Goal: Task Accomplishment & Management: Manage account settings

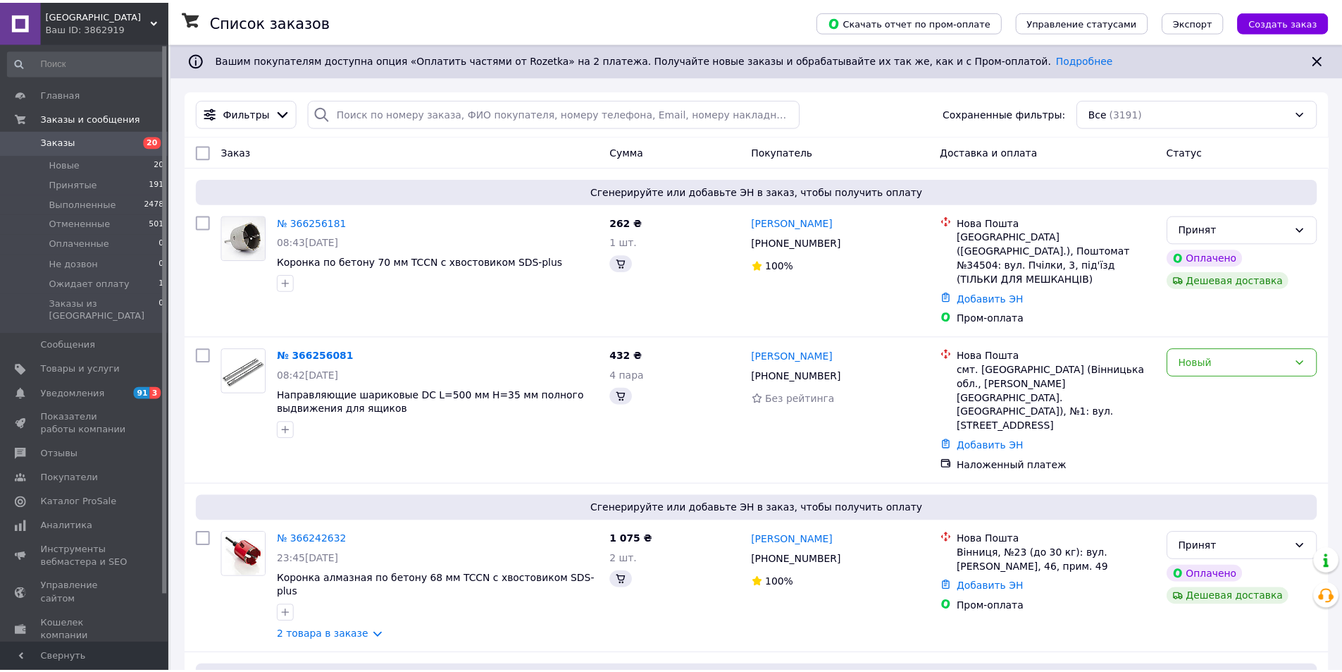
scroll to position [1198, 0]
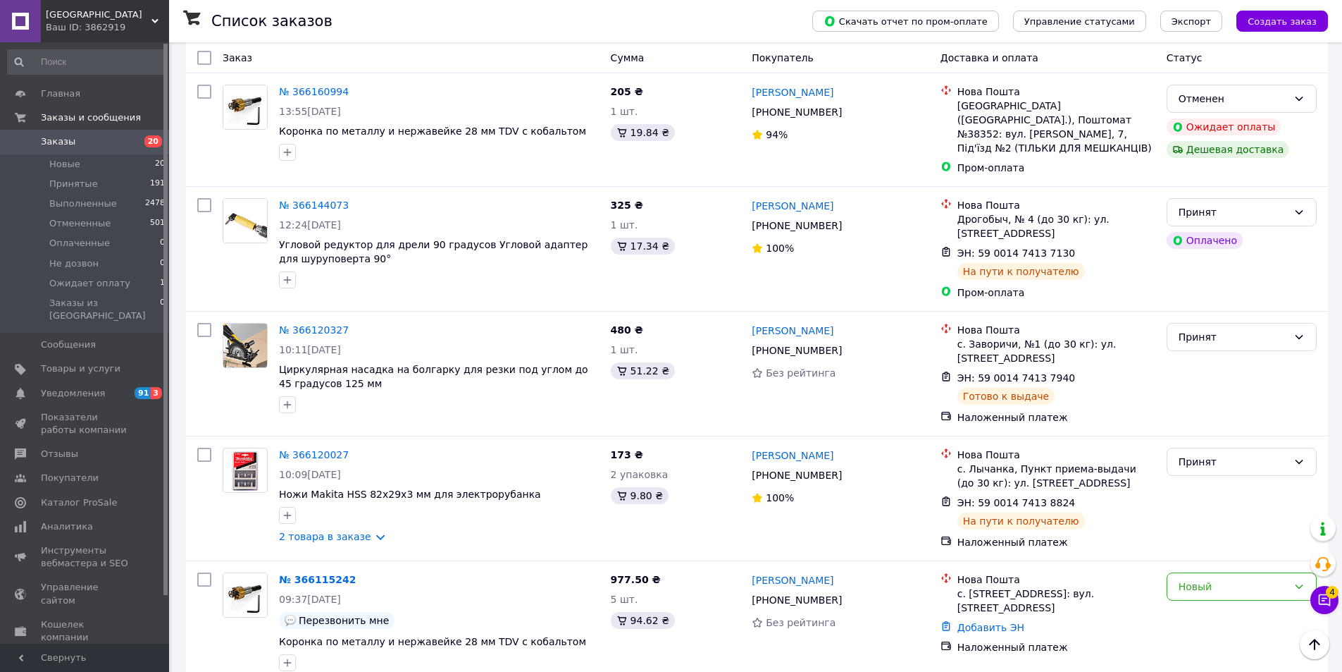
click at [99, 35] on div "Feller House Ваш ID: 3862919" at bounding box center [105, 21] width 128 height 42
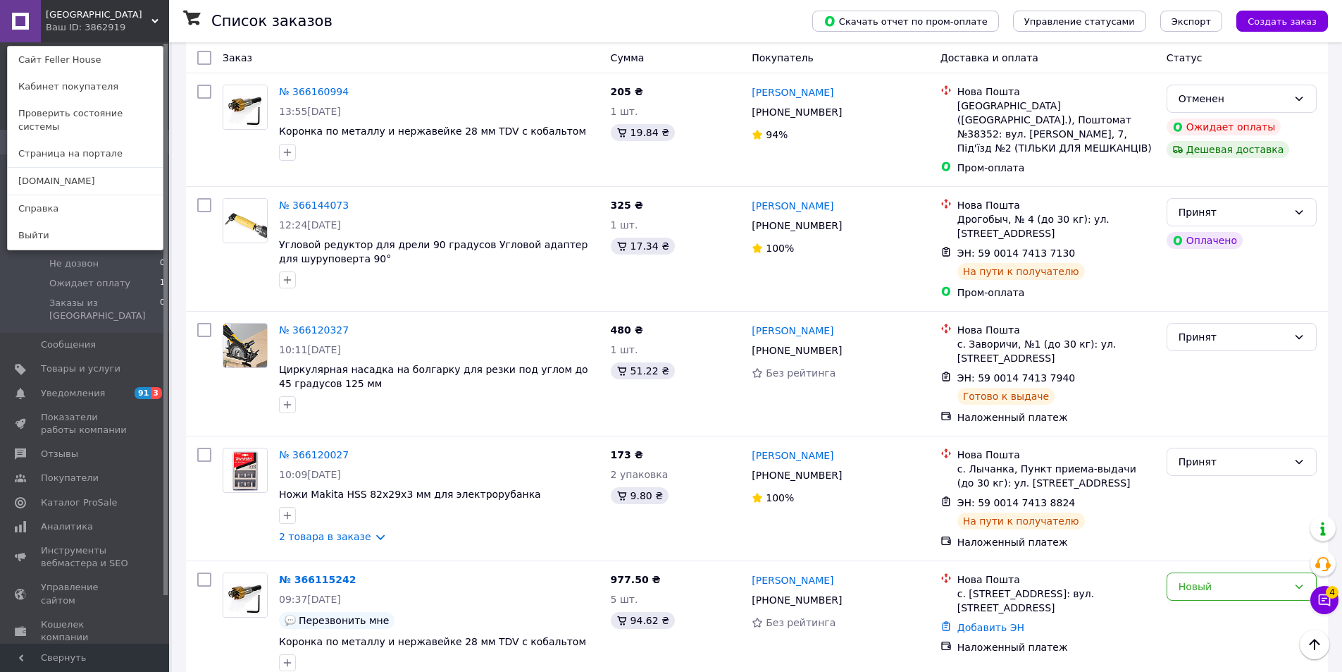
click at [147, 20] on div "Feller House Ваш ID: 3862919 Сайт Feller House Кабинет покупателя Проверить сос…" at bounding box center [84, 21] width 169 height 42
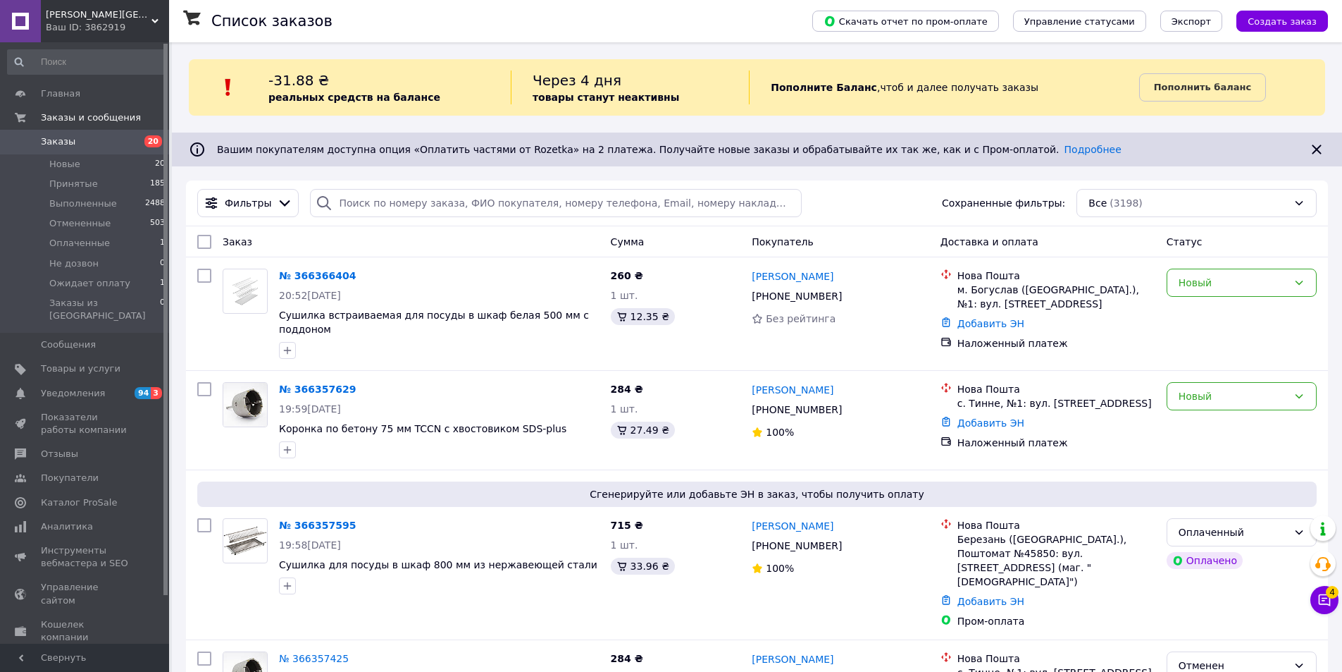
click at [111, 36] on div "Feller House Ваш ID: 3862919" at bounding box center [105, 21] width 128 height 42
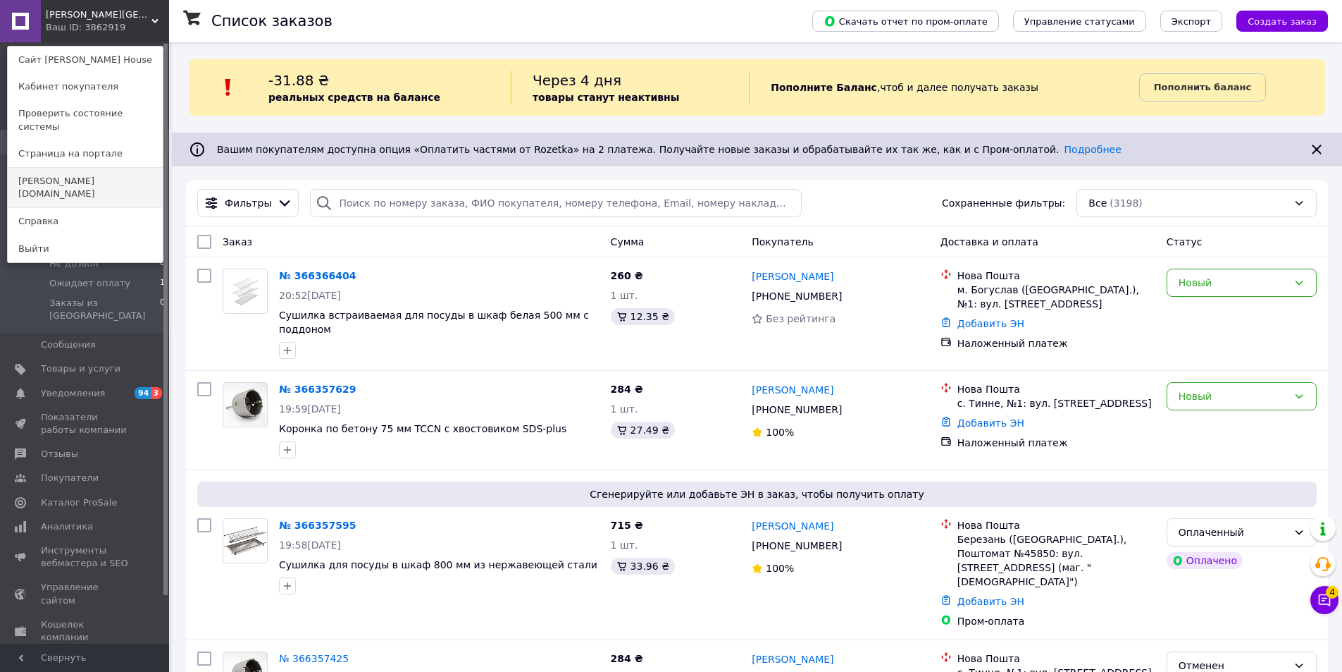
click at [125, 170] on link "[DOMAIN_NAME]" at bounding box center [85, 187] width 155 height 39
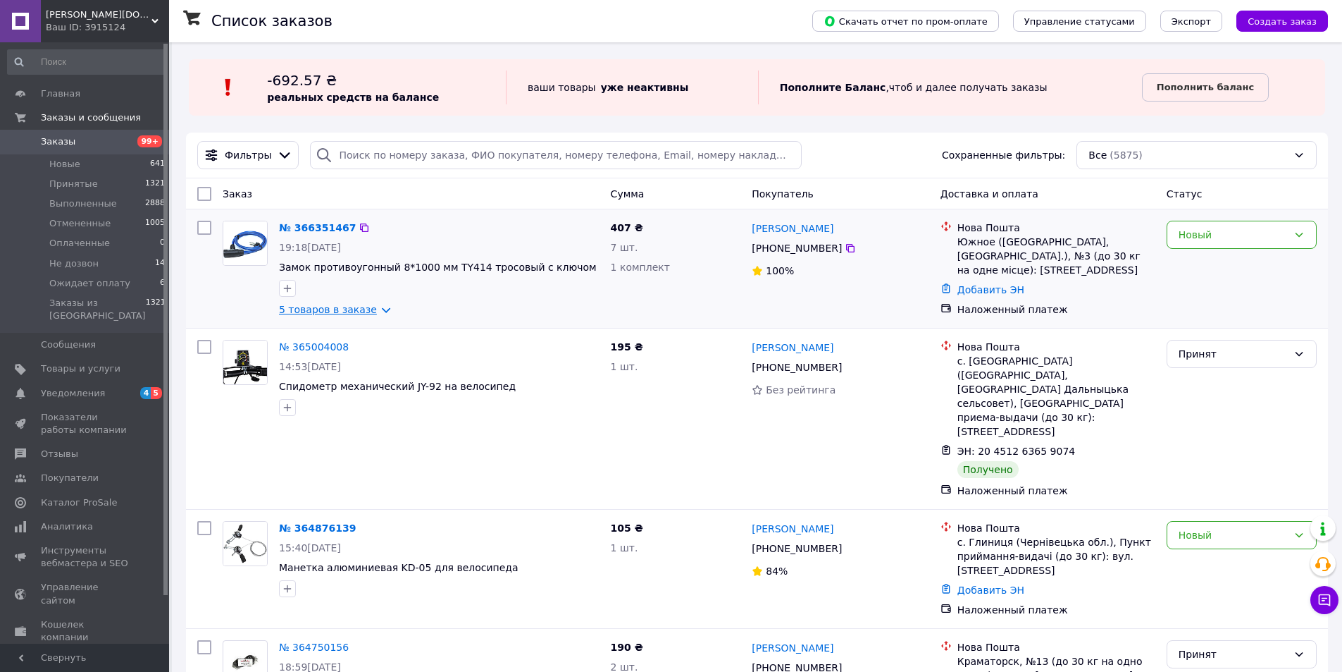
click at [366, 308] on link "5 товаров в заказе" at bounding box center [328, 309] width 98 height 11
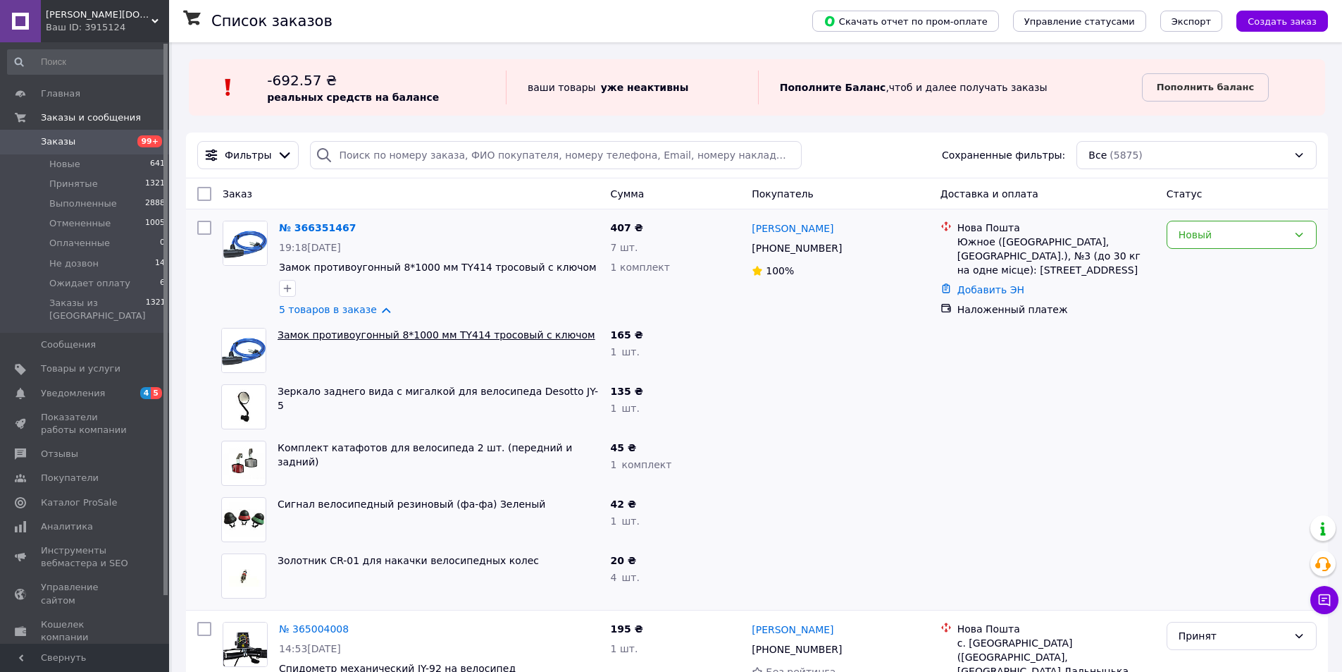
click at [325, 331] on link "Замок противоугонный 8*1000 мм TY414 тросовый с ключом" at bounding box center [437, 334] width 318 height 11
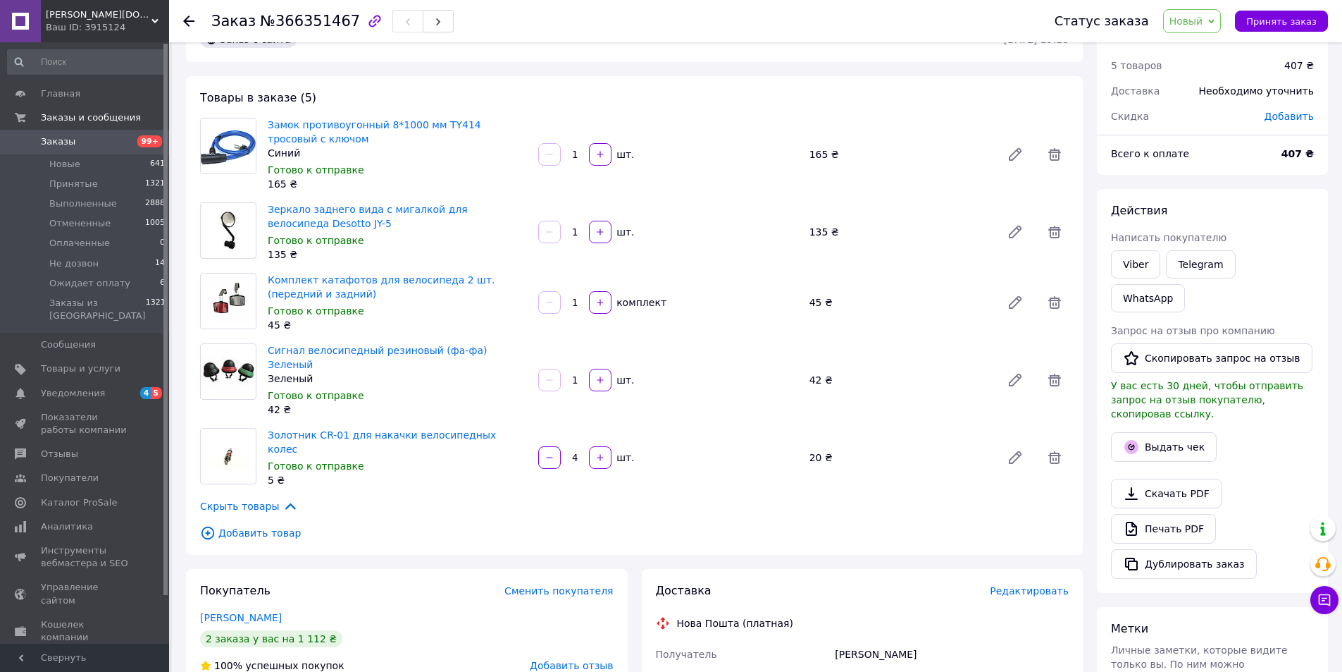
scroll to position [18, 0]
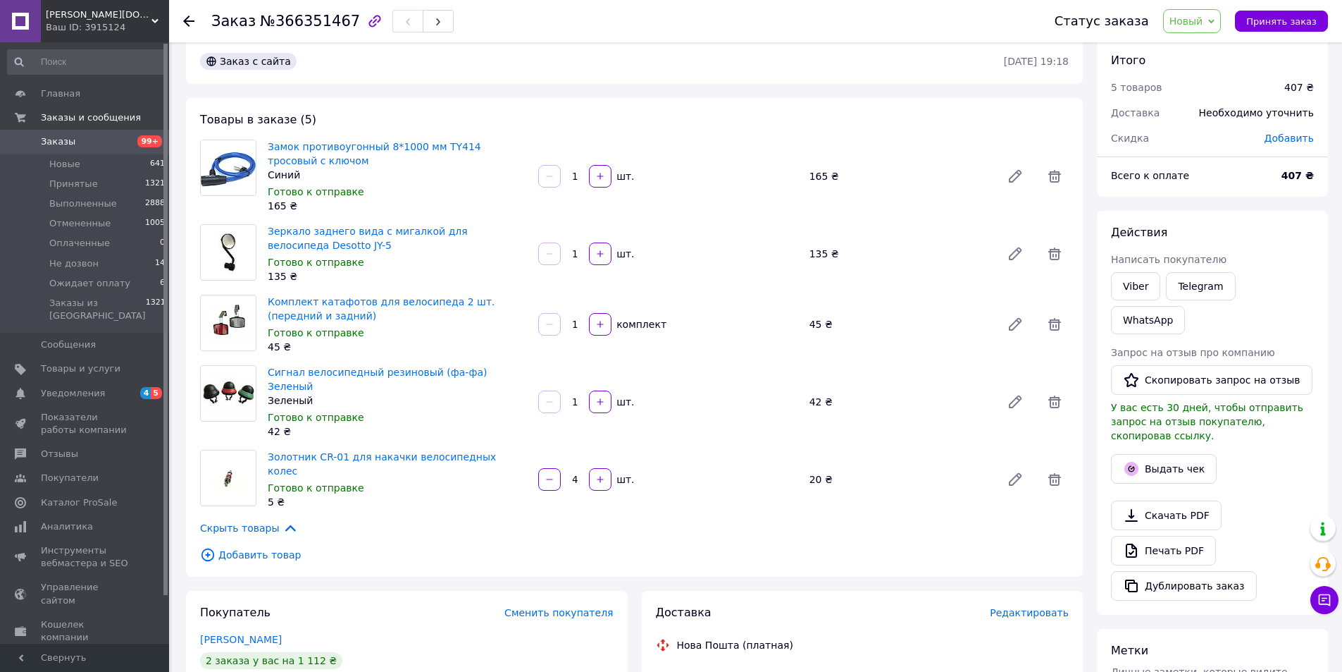
click at [142, 143] on span "99+" at bounding box center [149, 141] width 25 height 12
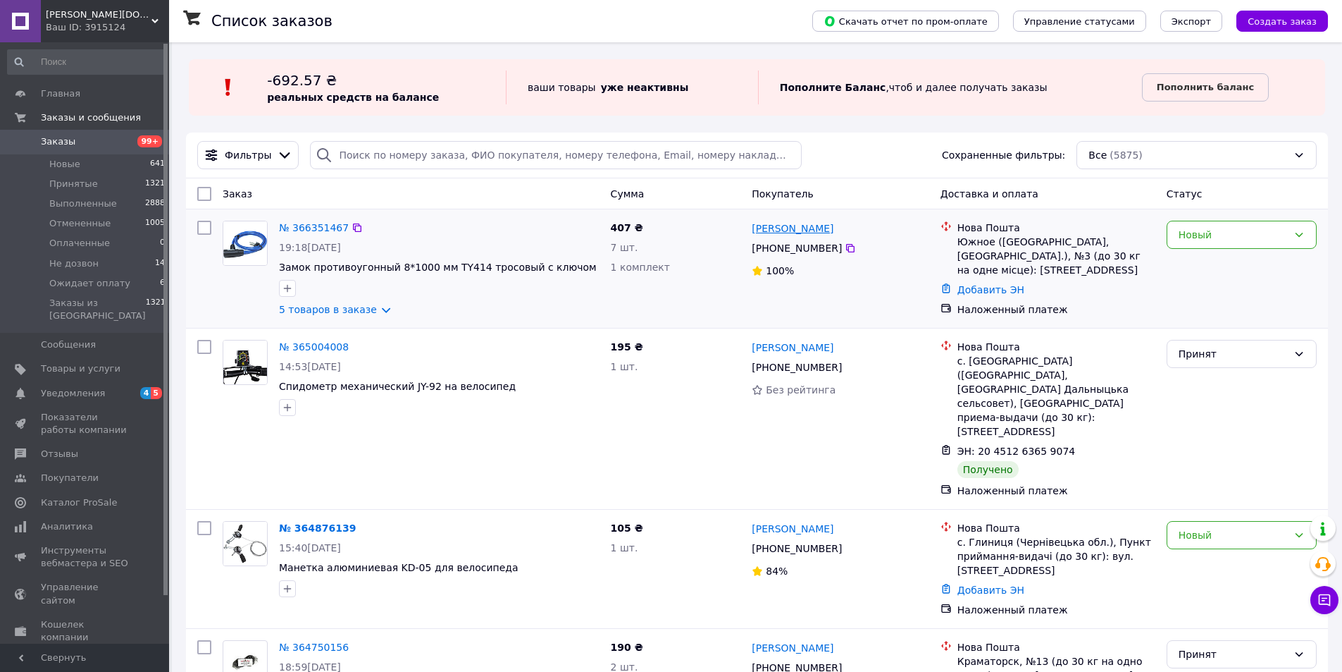
drag, startPoint x: 746, startPoint y: 225, endPoint x: 819, endPoint y: 228, distance: 72.6
click at [819, 228] on div "№ 366351467 19:18, 12.10.2025 Замок противоугонный 8*1000 мм TY414 тросовый с к…" at bounding box center [757, 268] width 1131 height 107
click at [839, 226] on div "Родіон Саттаров" at bounding box center [841, 228] width 180 height 18
drag, startPoint x: 832, startPoint y: 224, endPoint x: 750, endPoint y: 225, distance: 81.7
click at [750, 225] on div "Родіон Саттаров +380 99 481 81 49 100%" at bounding box center [840, 268] width 188 height 107
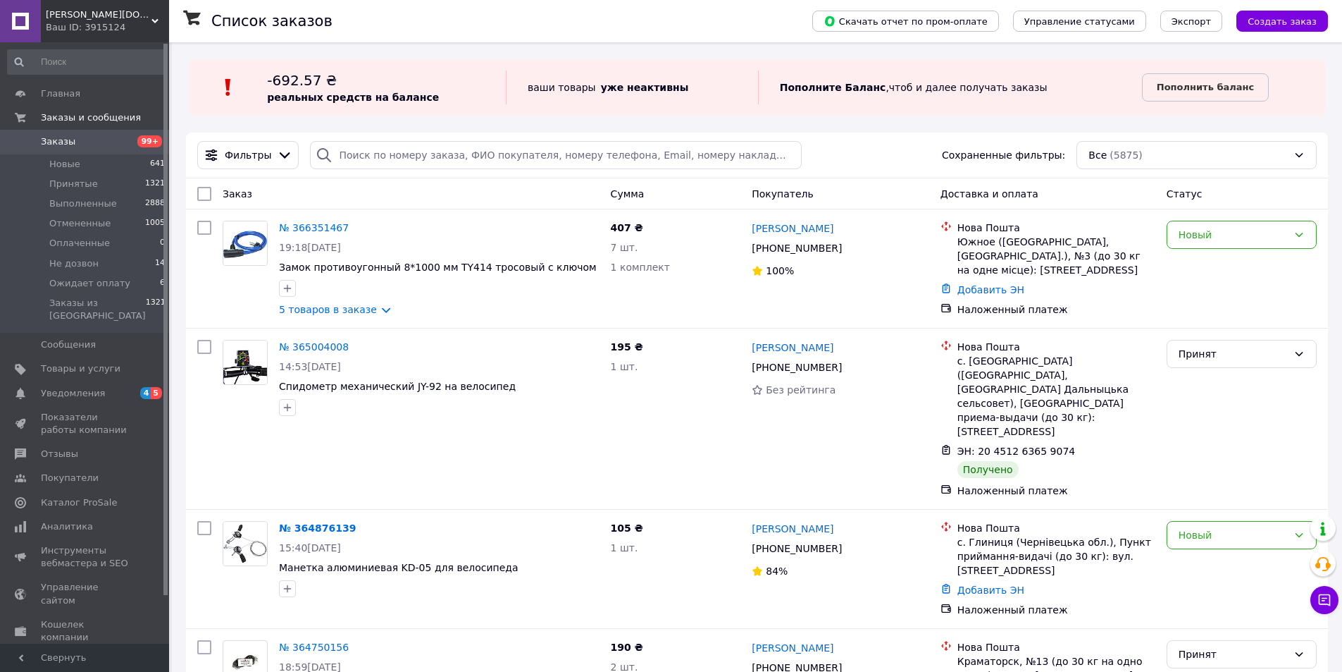
copy link "Родіон Саттаров"
click at [660, 159] on input "search" at bounding box center [555, 155] width 491 height 28
paste input "Родіон Саттаров"
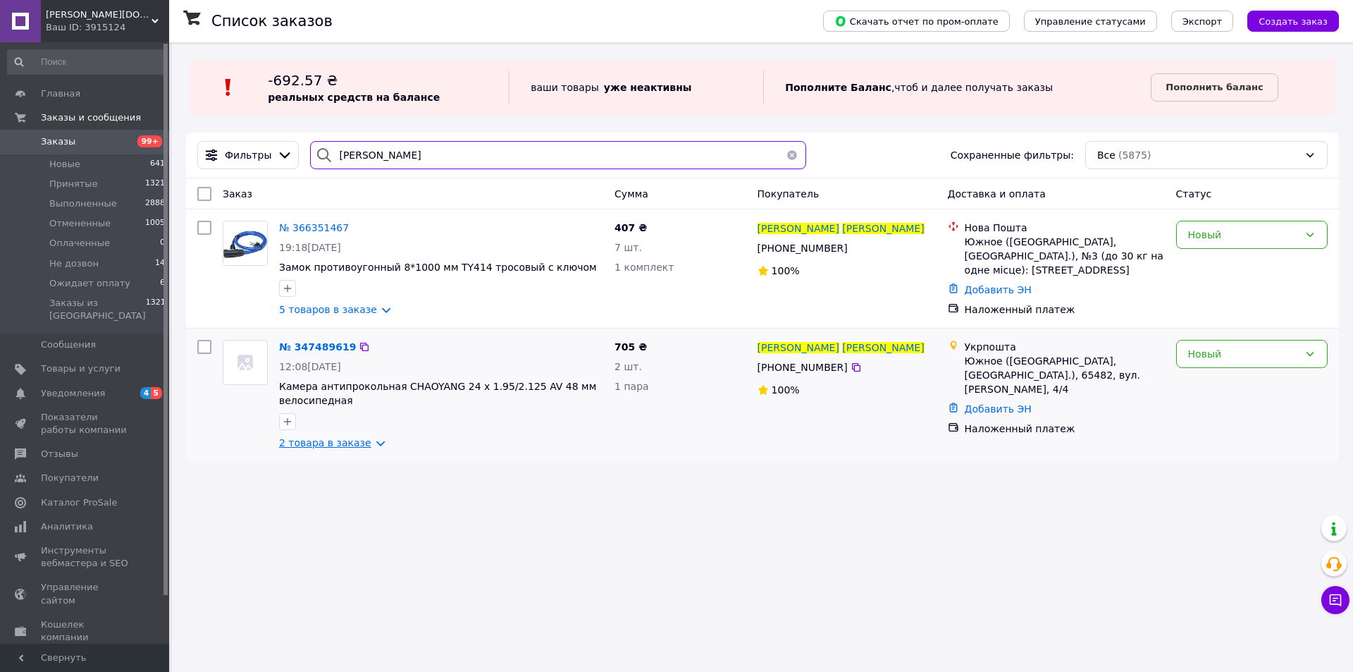
type input "Родіон Саттаров"
click at [346, 446] on link "2 товара в заказе" at bounding box center [325, 442] width 92 height 11
click at [140, 362] on span at bounding box center [149, 368] width 39 height 13
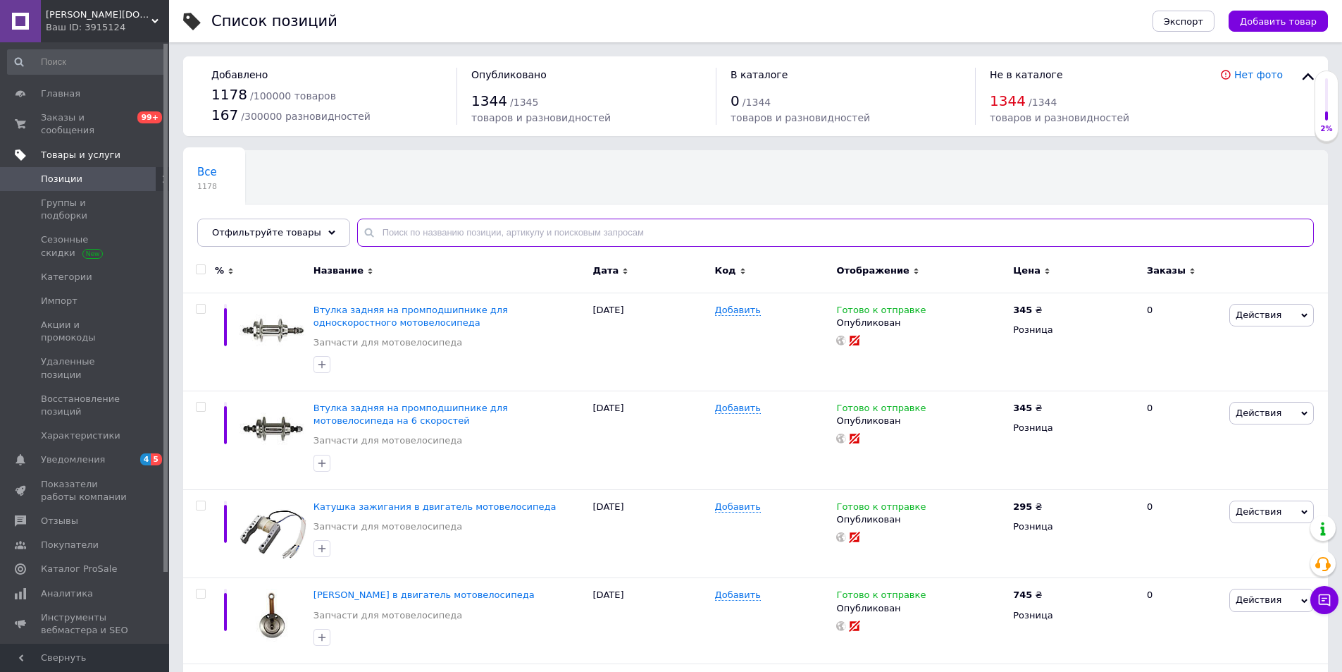
click at [396, 237] on input "text" at bounding box center [835, 232] width 957 height 28
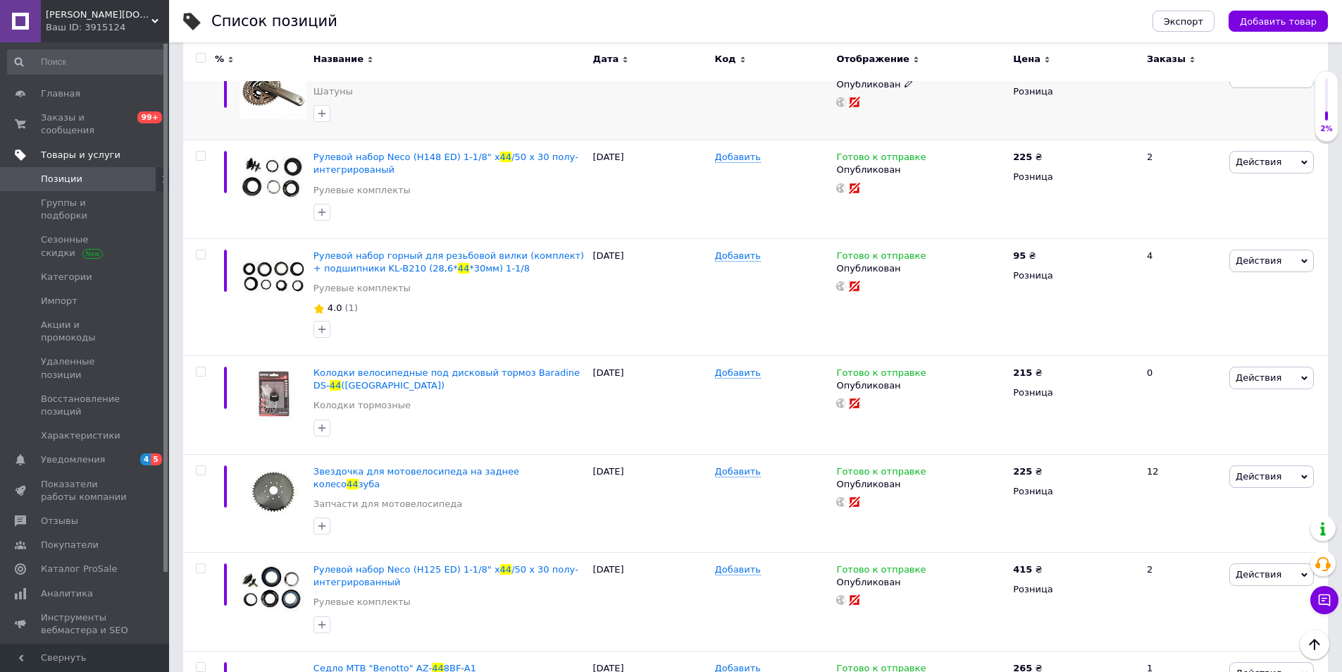
scroll to position [846, 0]
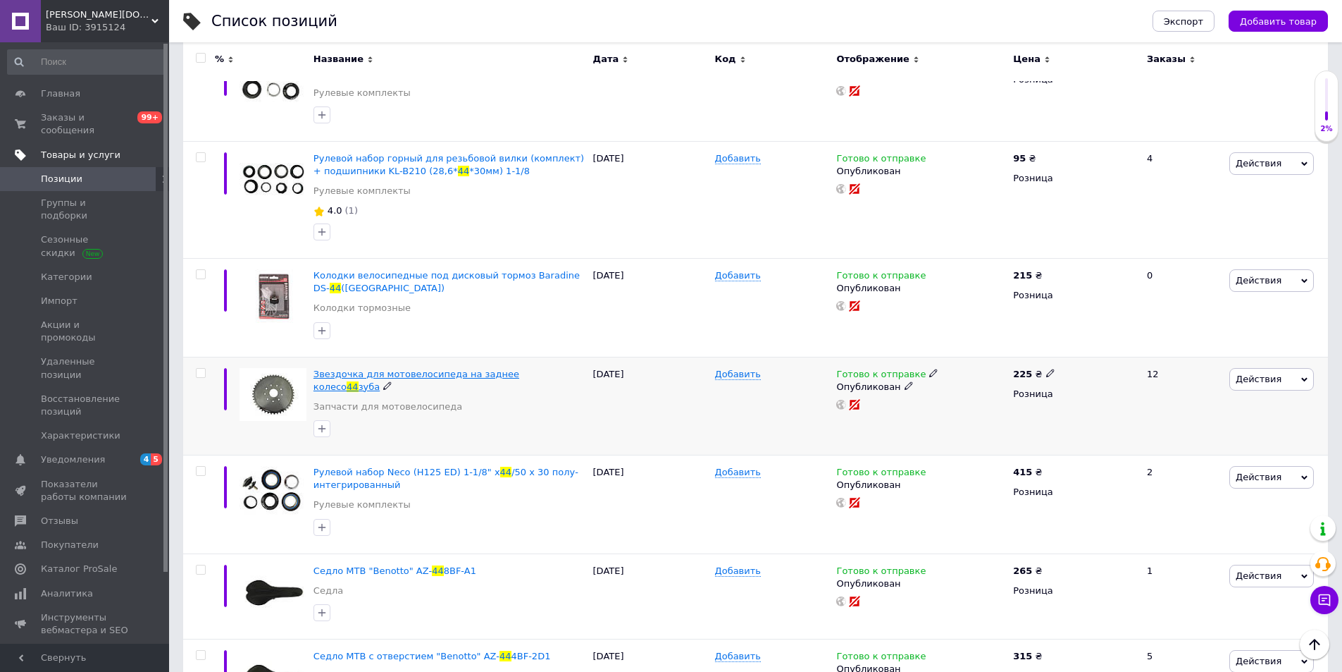
type input "44"
click at [512, 371] on span "Звездочка для мотовелосипеда на заднее колесо" at bounding box center [417, 380] width 206 height 23
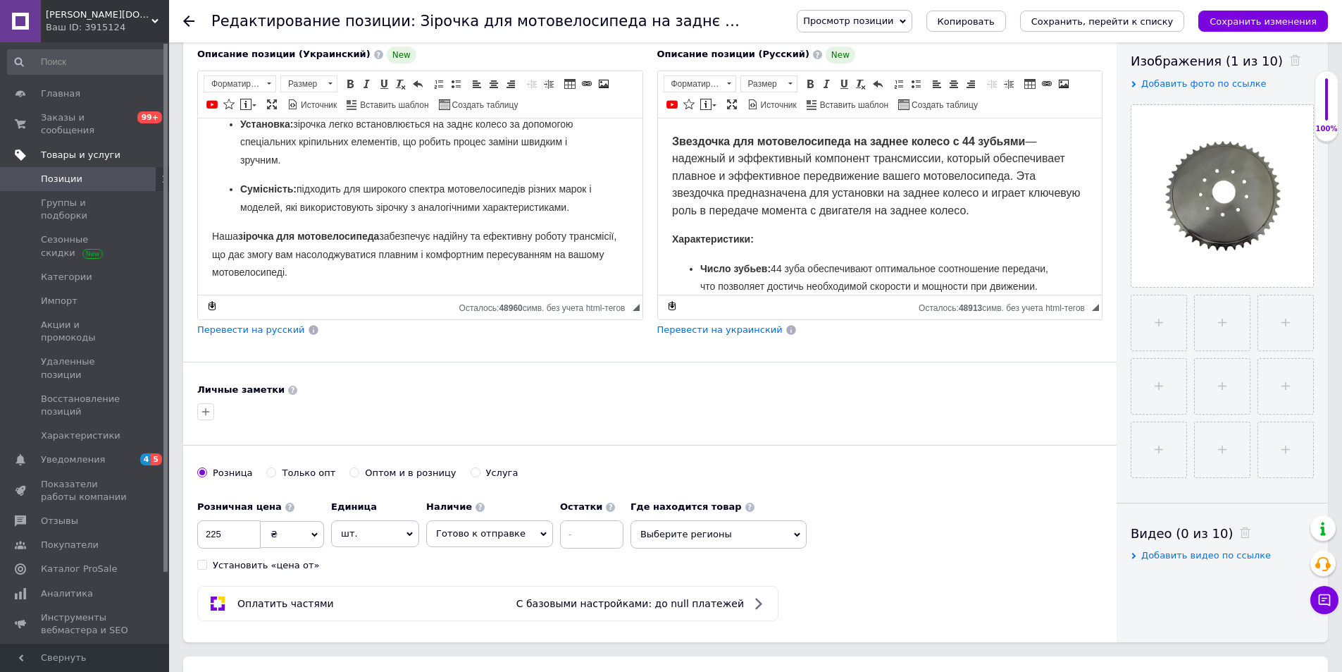
scroll to position [282, 0]
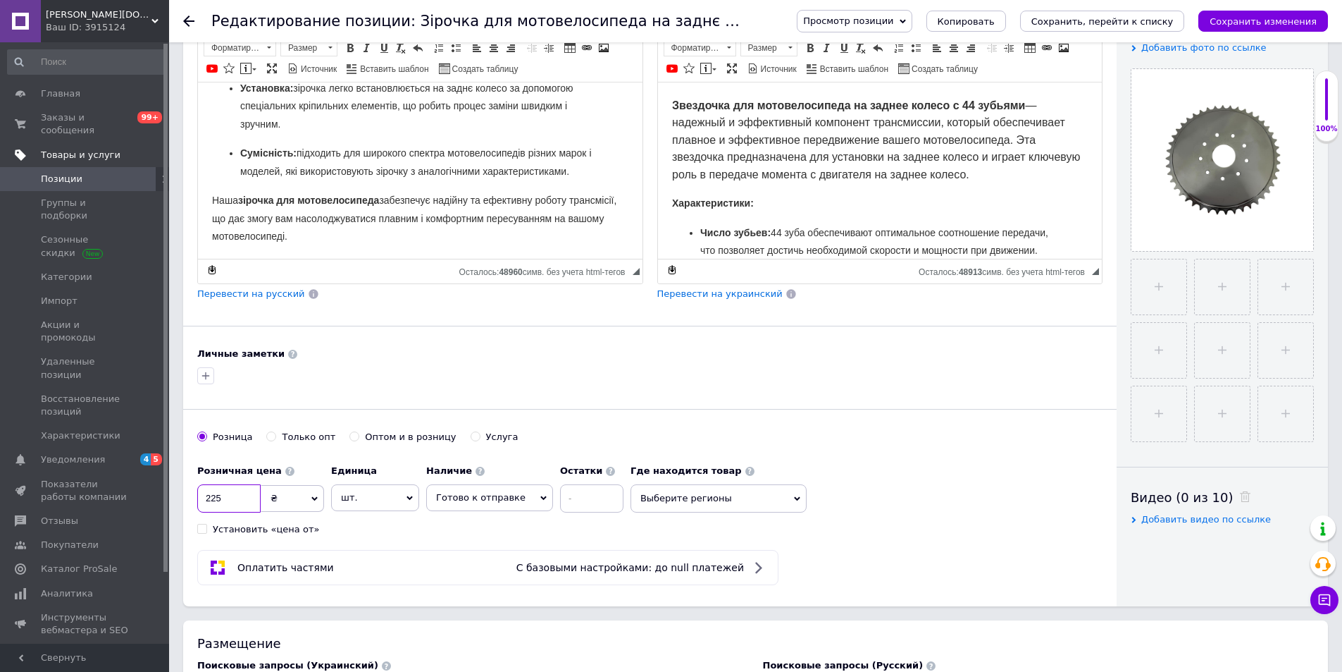
click at [240, 502] on input "225" at bounding box center [228, 498] width 63 height 28
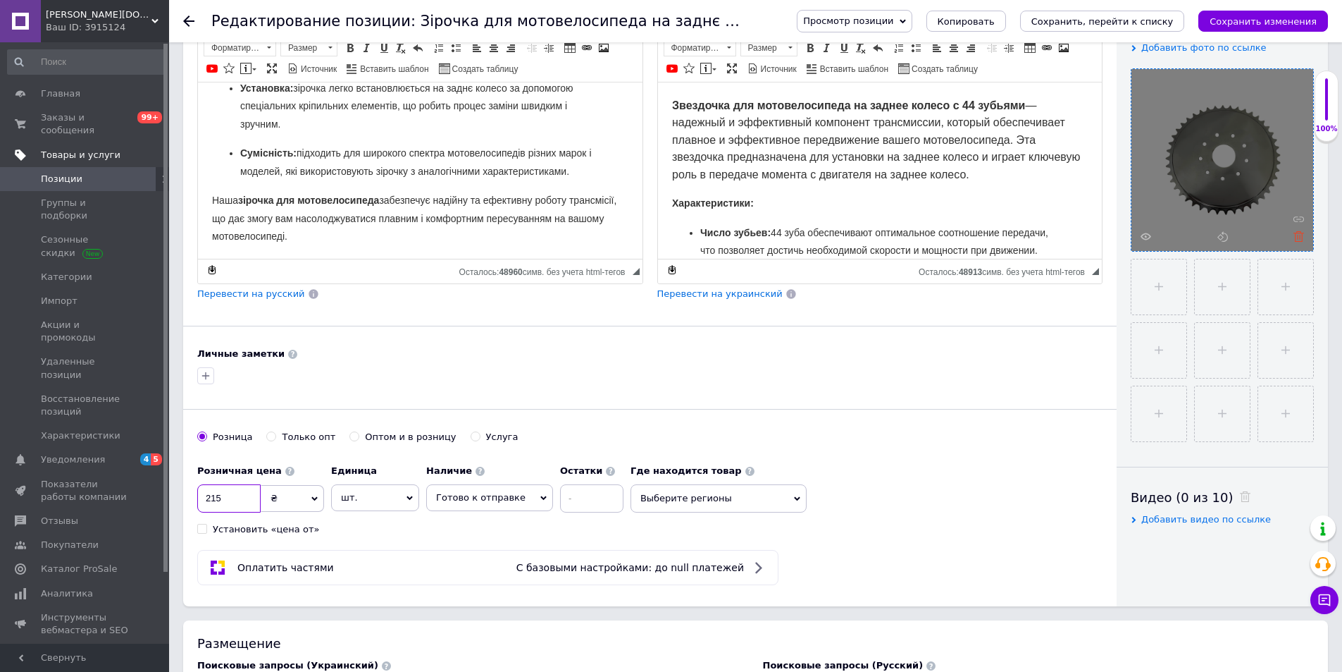
type input "215"
click at [1299, 240] on icon at bounding box center [1299, 236] width 11 height 11
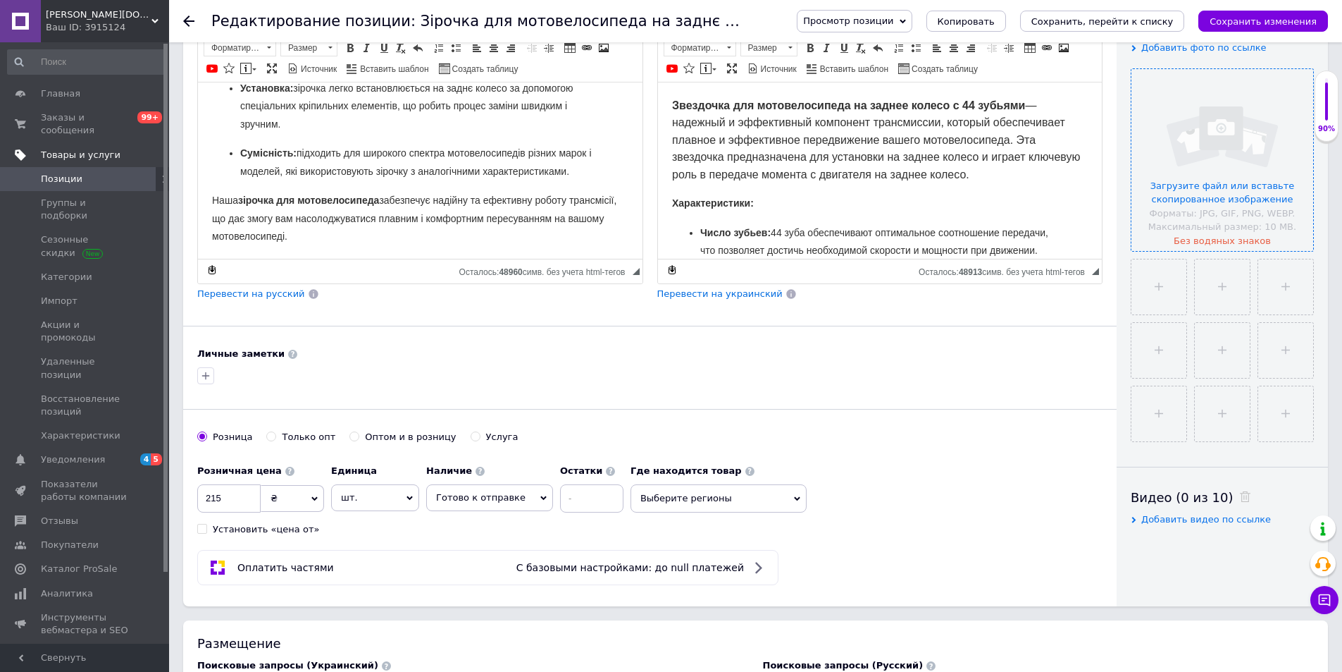
click at [1261, 200] on input "file" at bounding box center [1223, 160] width 182 height 182
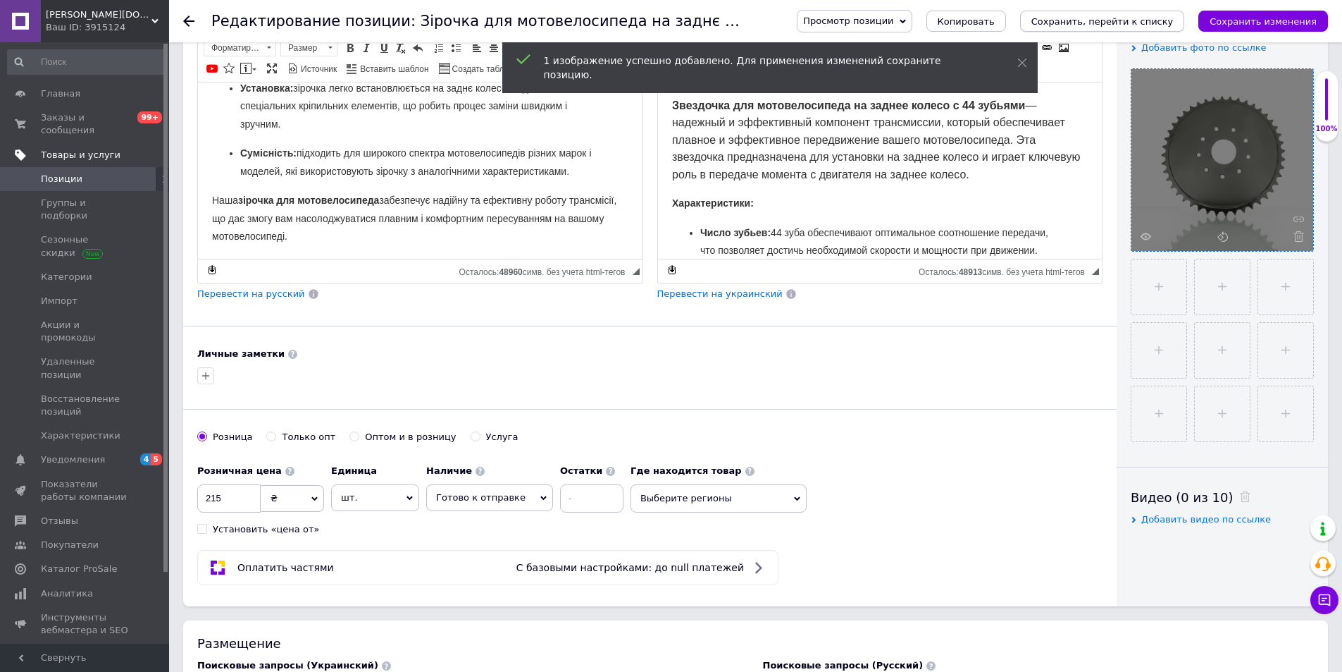
click at [1087, 19] on icon "Сохранить, перейти к списку" at bounding box center [1103, 21] width 142 height 11
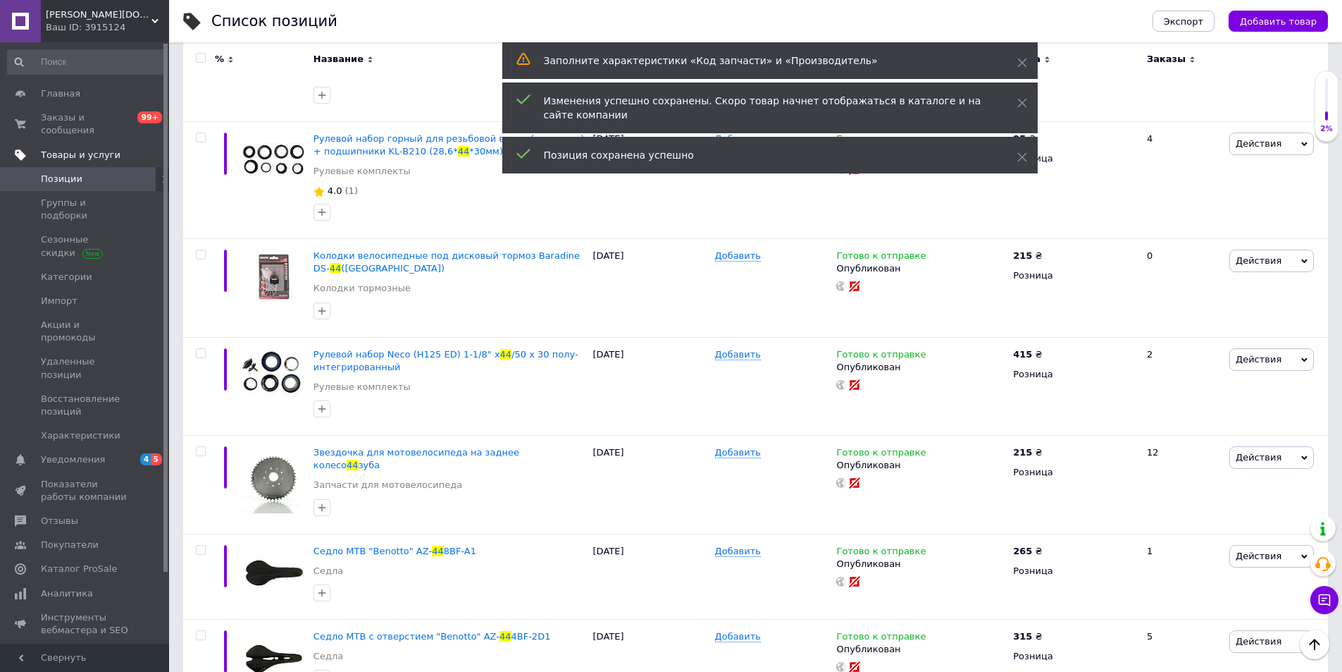
scroll to position [903, 0]
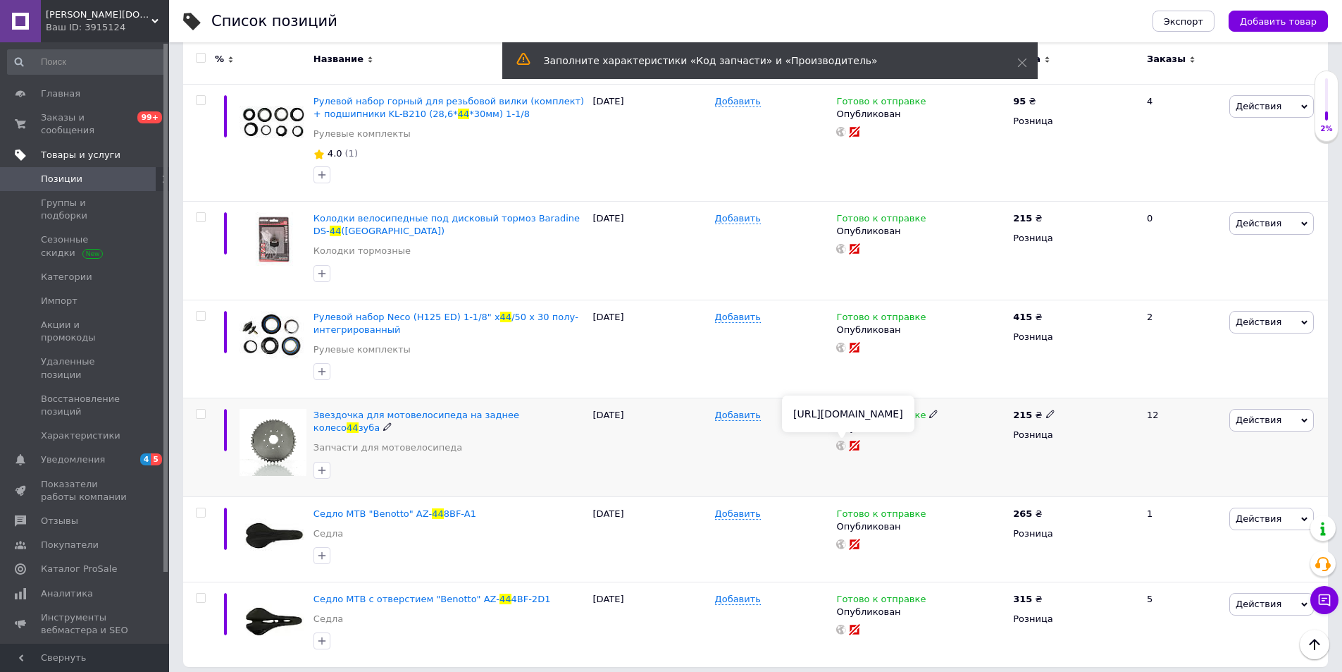
click at [841, 447] on icon at bounding box center [841, 445] width 10 height 10
